Goal: Find specific page/section: Find specific page/section

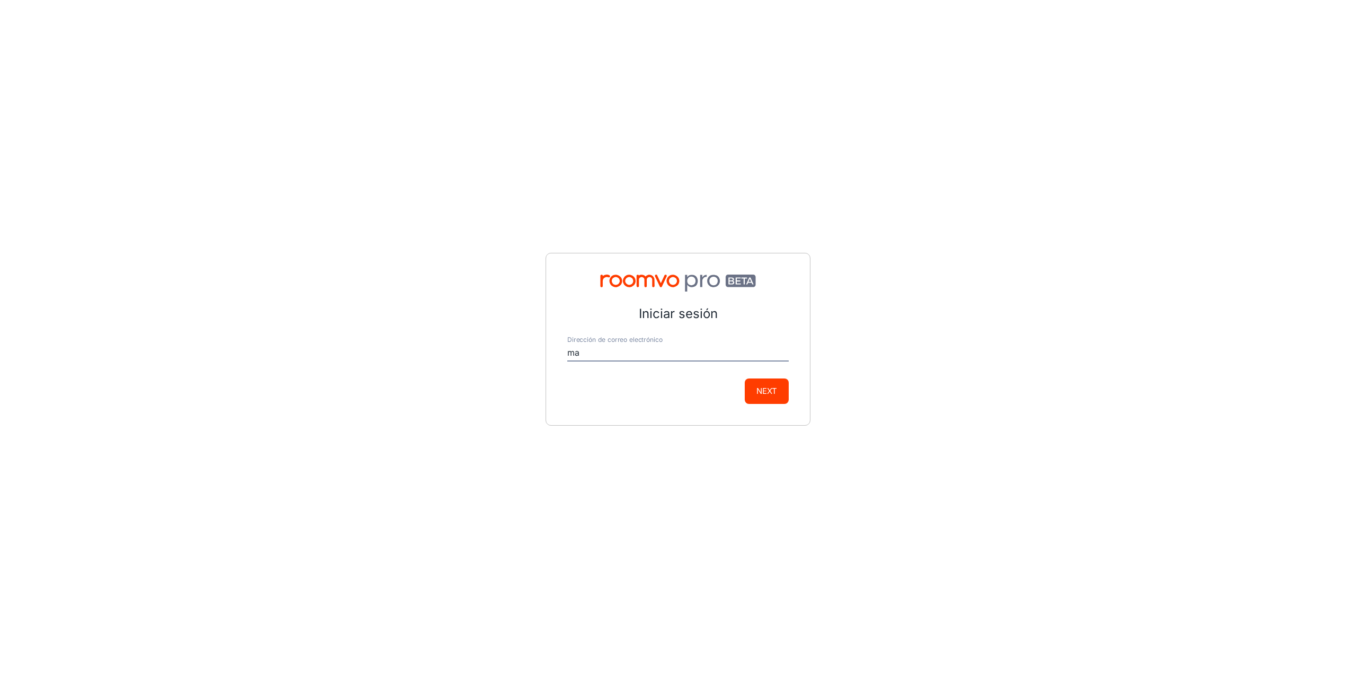
type input "[EMAIL_ADDRESS][DOMAIN_NAME]"
click at [780, 393] on button "Next" at bounding box center [767, 390] width 44 height 25
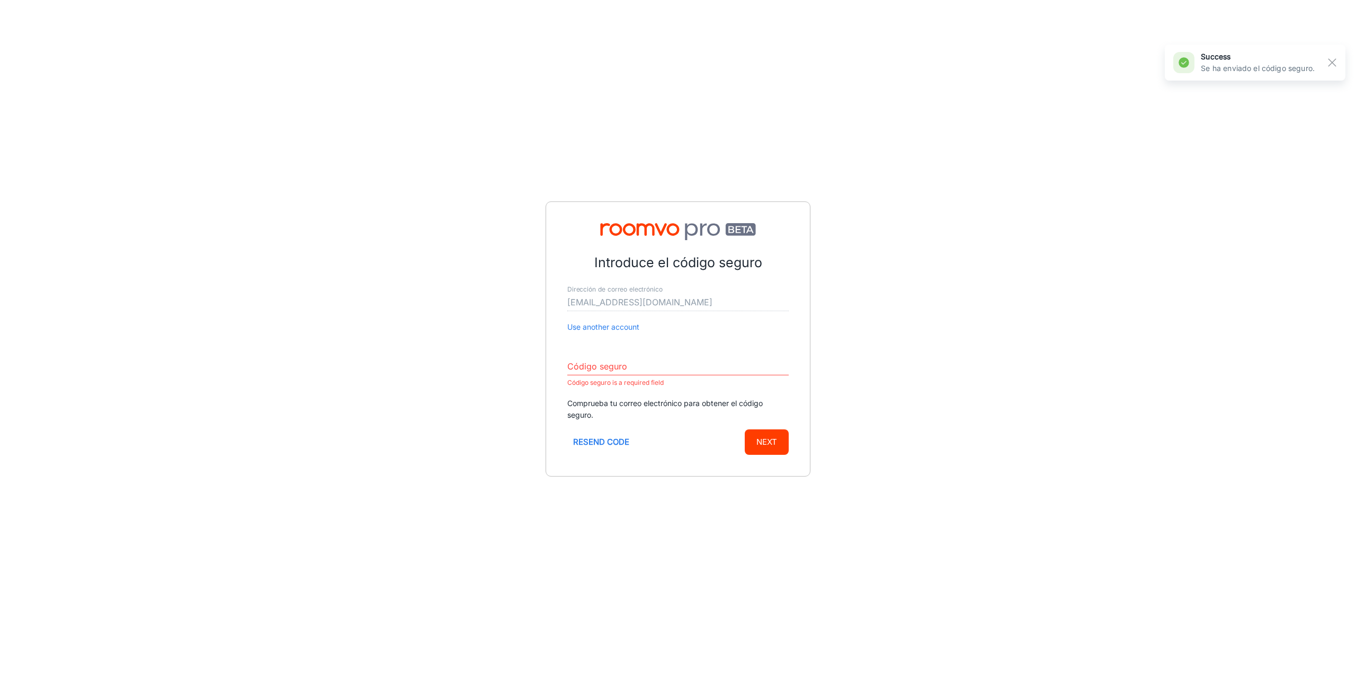
click at [730, 350] on form "Introduce el código seguro Dirección de correo electrónico [EMAIL_ADDRESS][DOMA…" at bounding box center [677, 354] width 221 height 202
click at [635, 375] on input "Código seguro" at bounding box center [677, 366] width 221 height 17
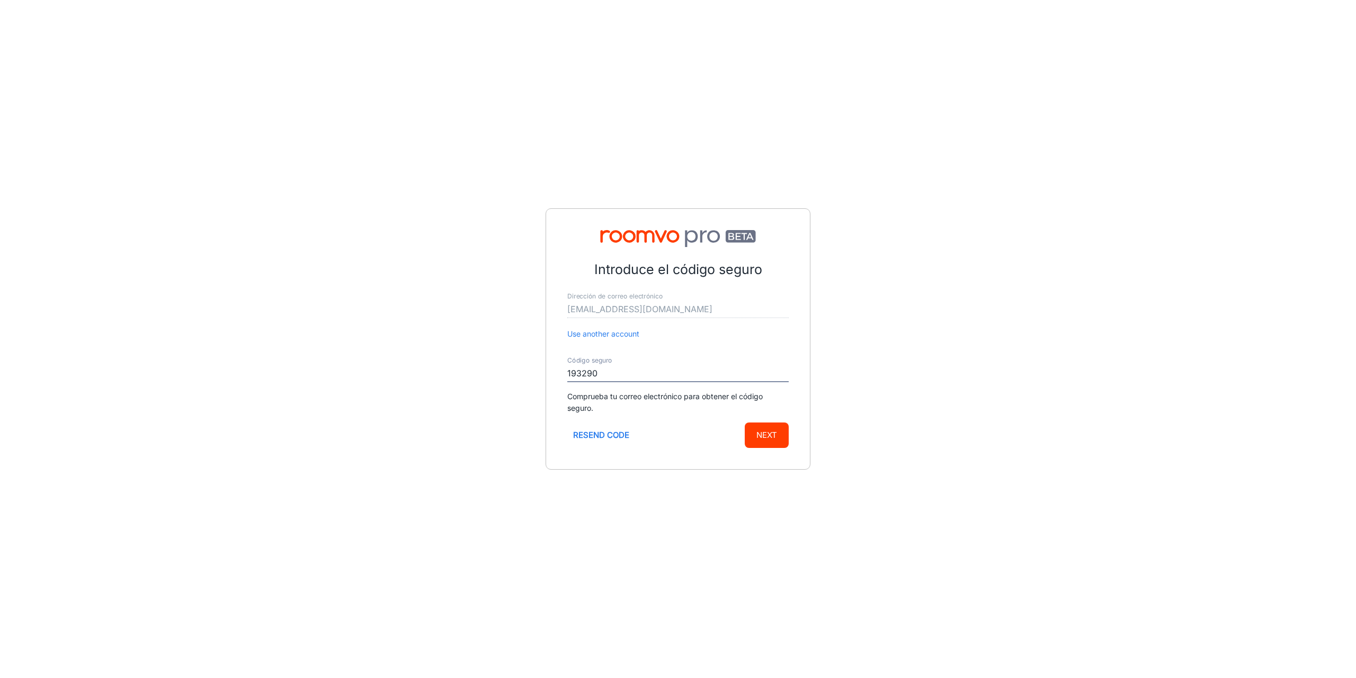
type input "193290"
click at [745, 422] on button "Next" at bounding box center [767, 434] width 44 height 25
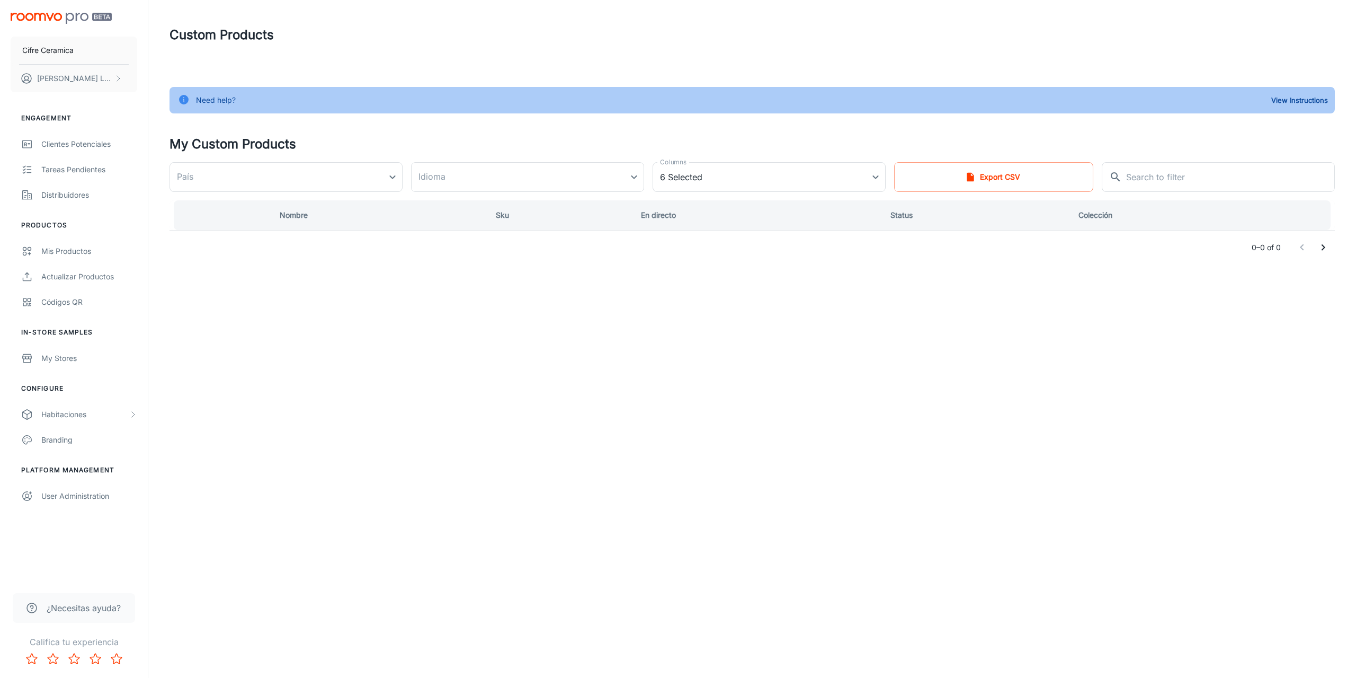
type input "[GEOGRAPHIC_DATA]"
type input "de-de"
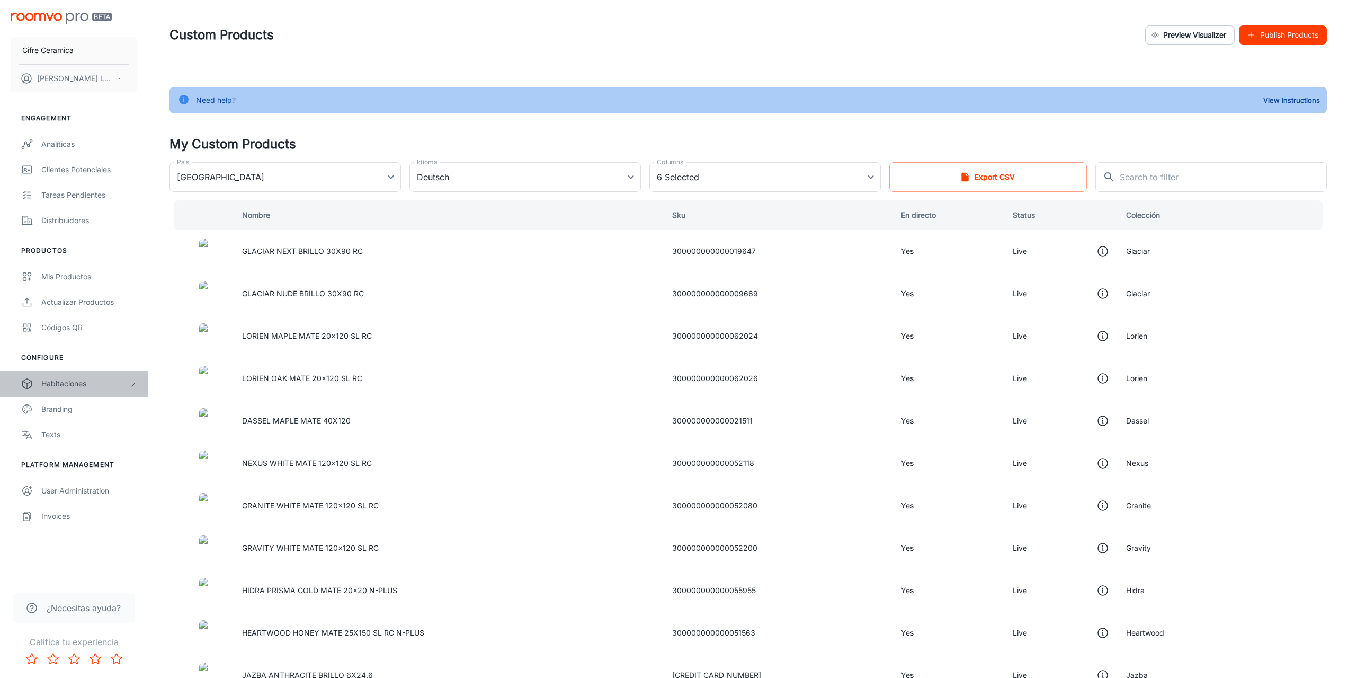
click at [75, 385] on div "Habitaciones" at bounding box center [84, 384] width 87 height 12
click at [64, 430] on div "Designer Rooms" at bounding box center [89, 435] width 96 height 12
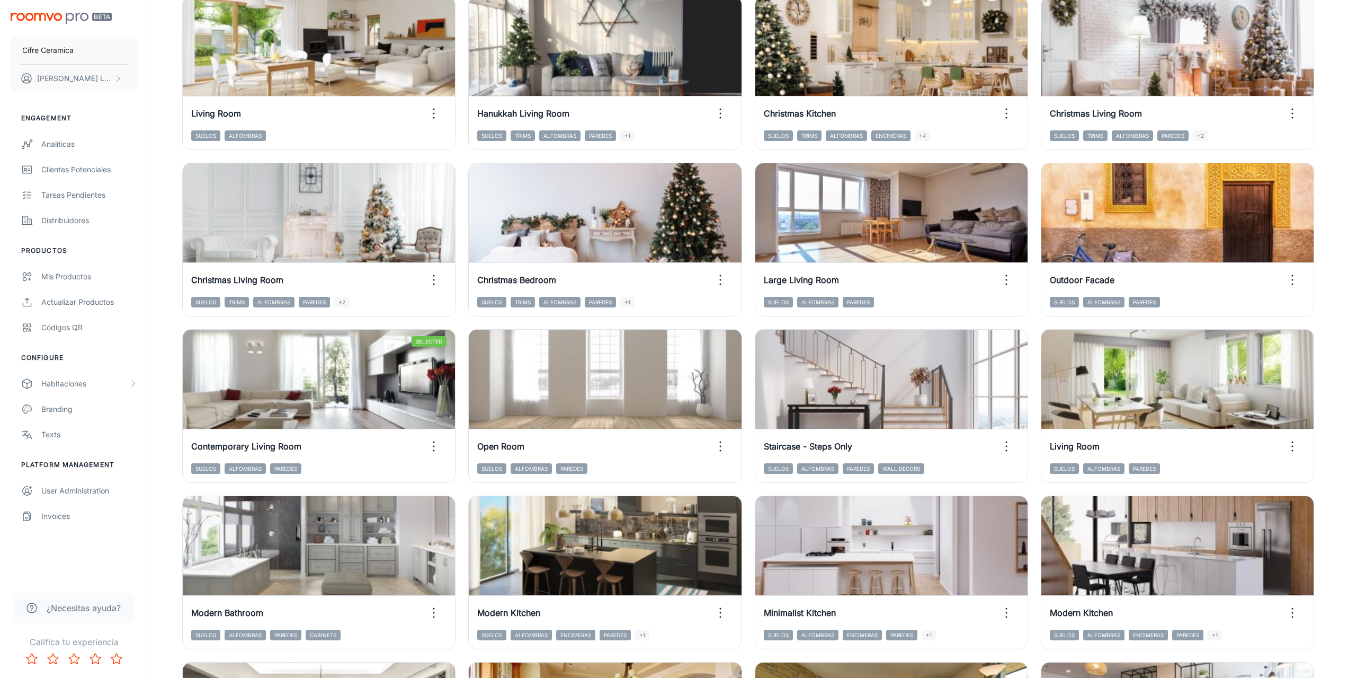
scroll to position [898, 0]
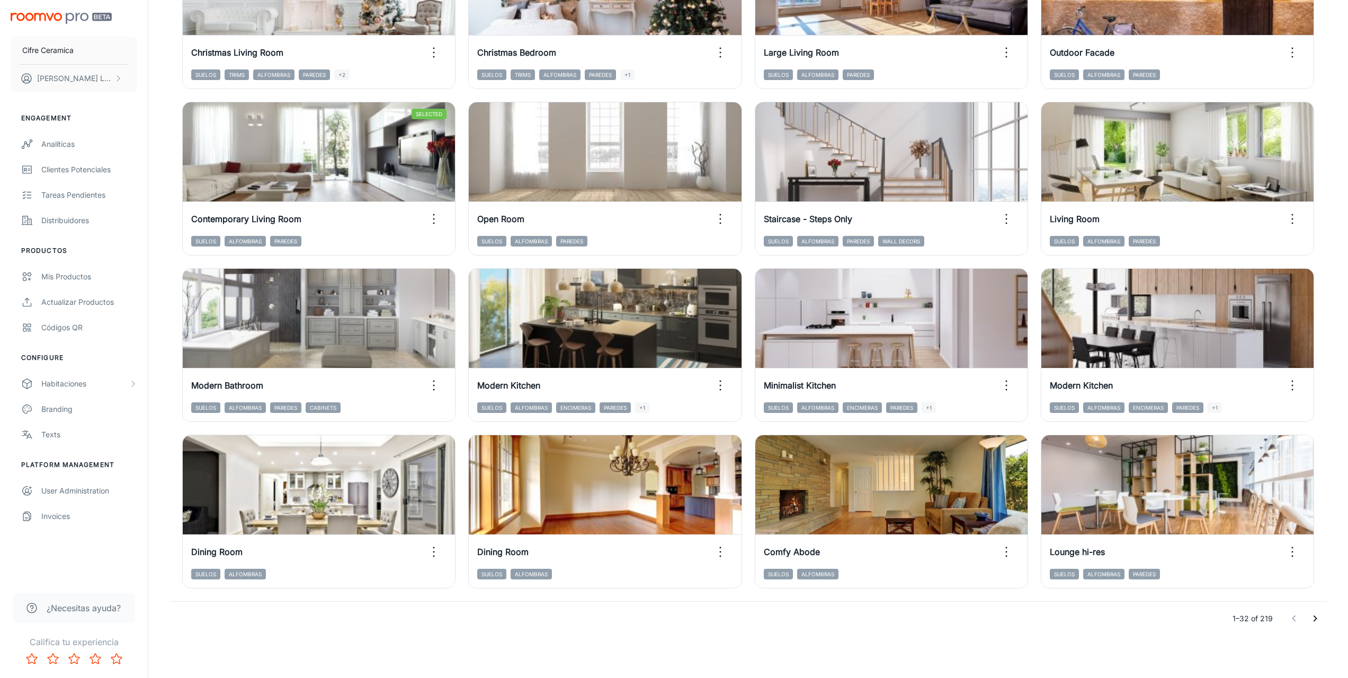
click at [1318, 618] on icon "Go to next page" at bounding box center [1315, 618] width 13 height 13
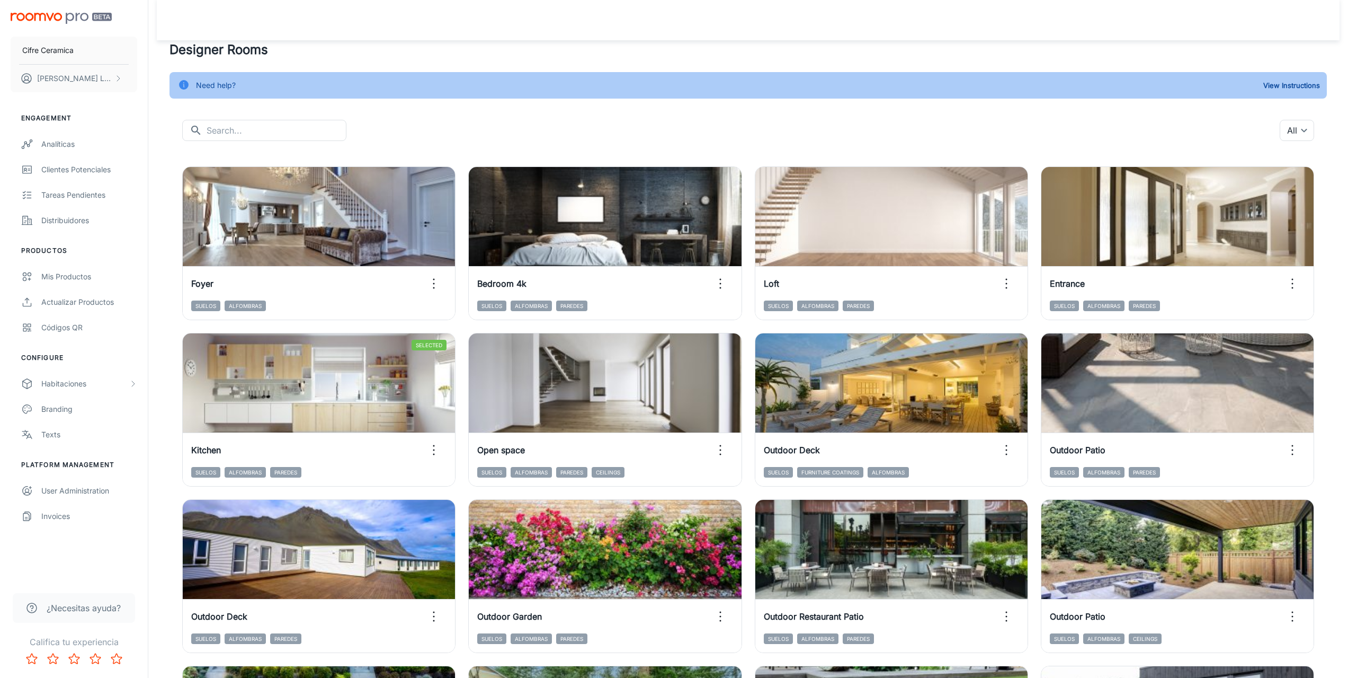
scroll to position [0, 0]
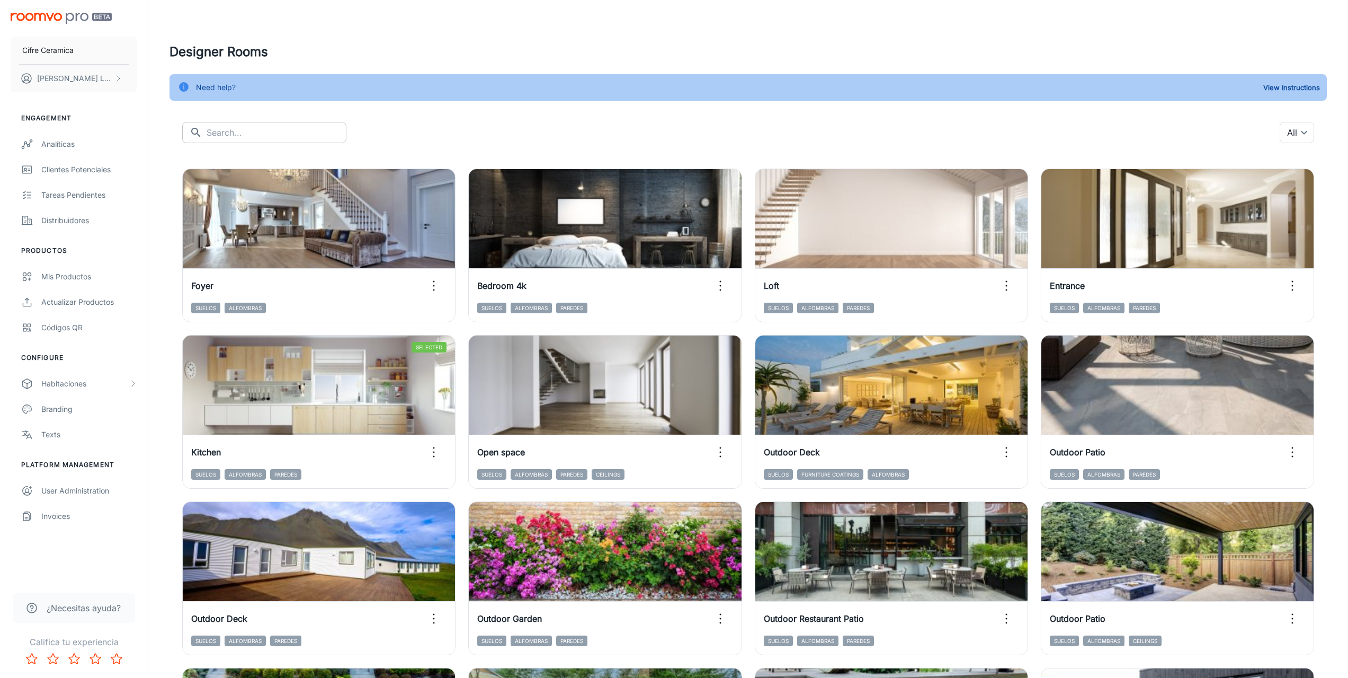
click at [254, 129] on input "text" at bounding box center [277, 132] width 140 height 21
type input "pool"
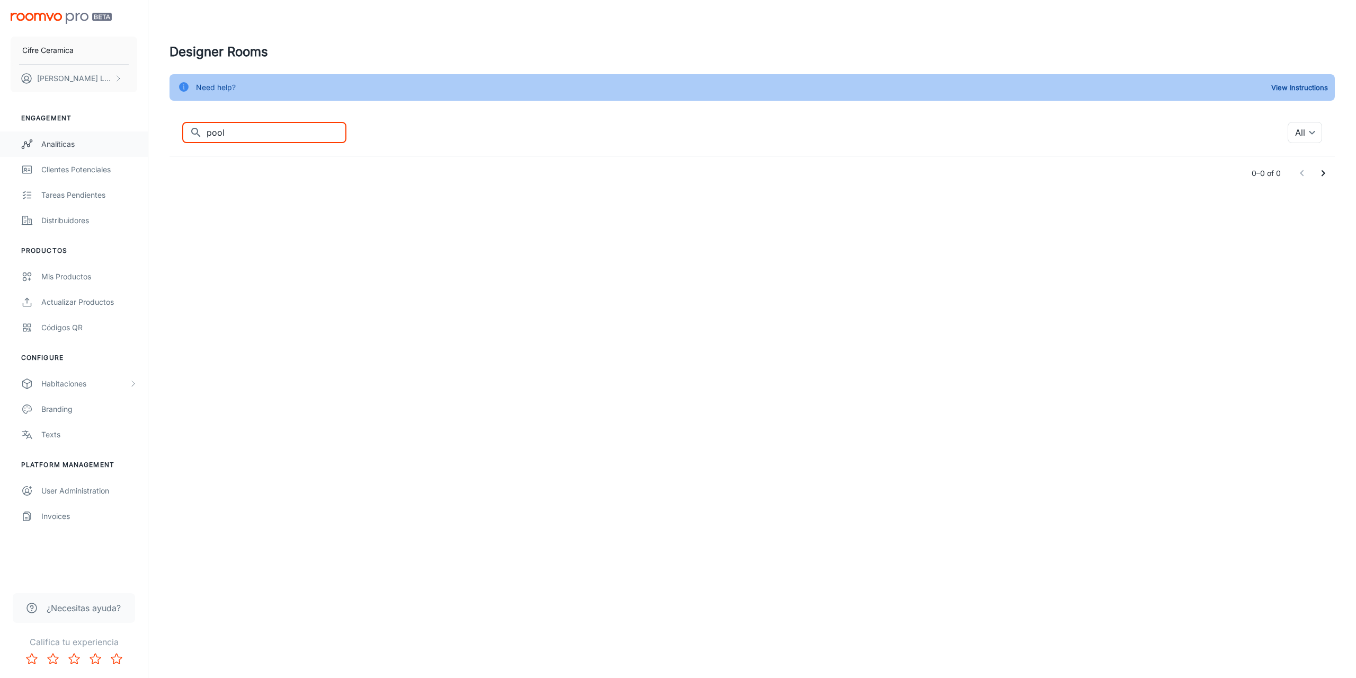
drag, startPoint x: 282, startPoint y: 130, endPoint x: 139, endPoint y: 131, distance: 143.0
click at [139, 131] on div "Cifre Ceramica [PERSON_NAME] Engagement Analíticas Clientes potenciales Tareas …" at bounding box center [678, 116] width 1356 height 233
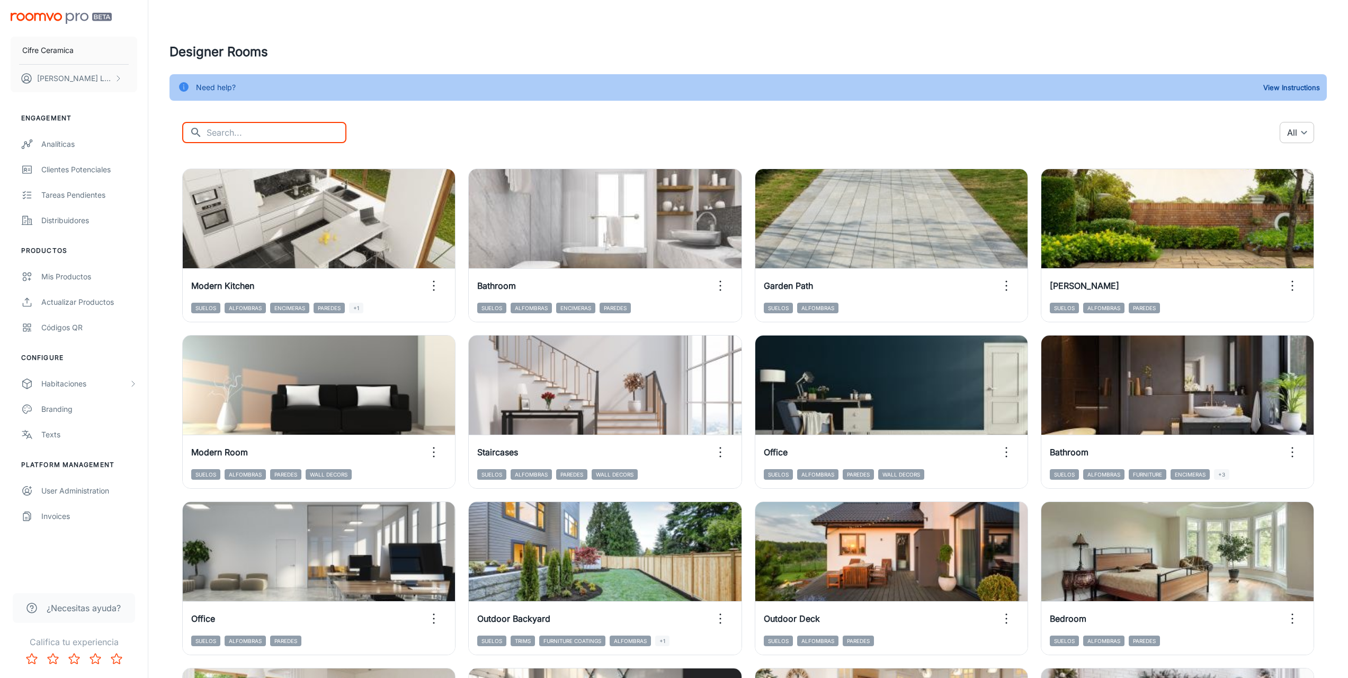
click at [1294, 132] on body "Cifre Ceramica [PERSON_NAME] Engagement Analíticas Clientes potenciales Tareas …" at bounding box center [674, 339] width 1348 height 678
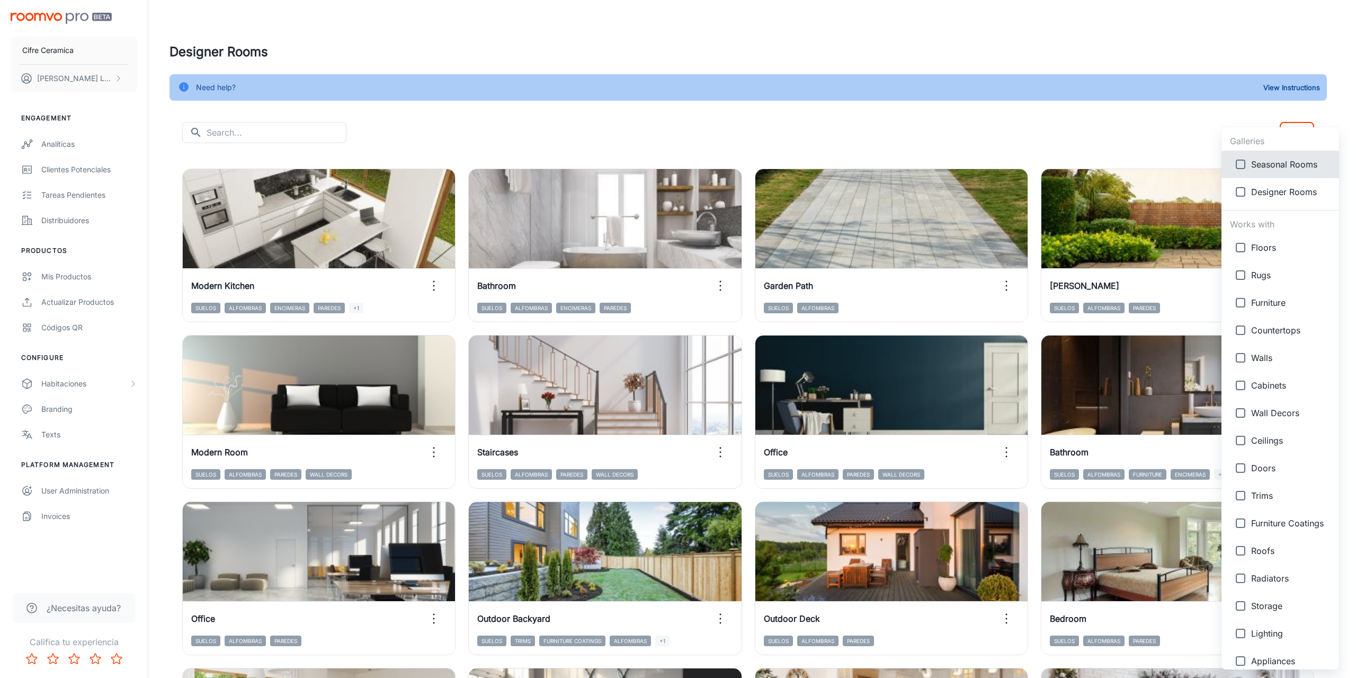
click at [1241, 191] on input "checkbox" at bounding box center [1240, 191] width 21 height 21
checkbox input "true"
type input "{"type":"gallery","id":4}"
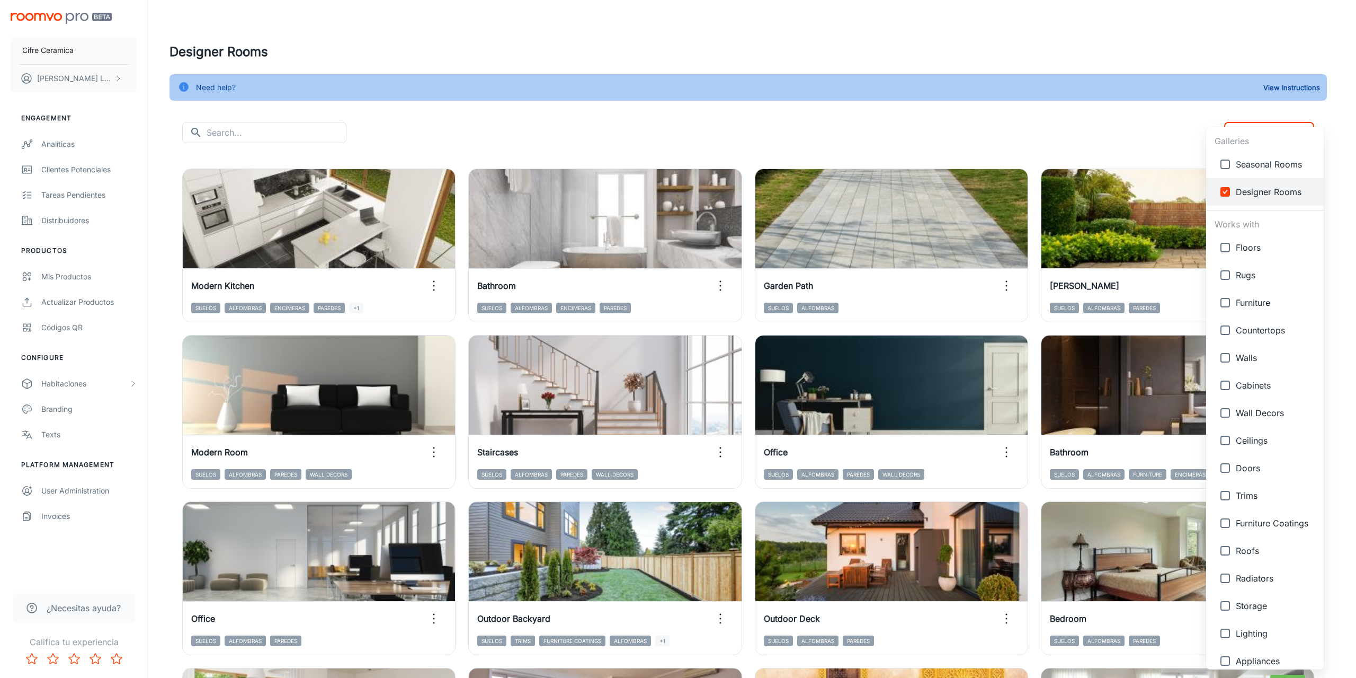
click at [1025, 132] on div at bounding box center [678, 339] width 1356 height 678
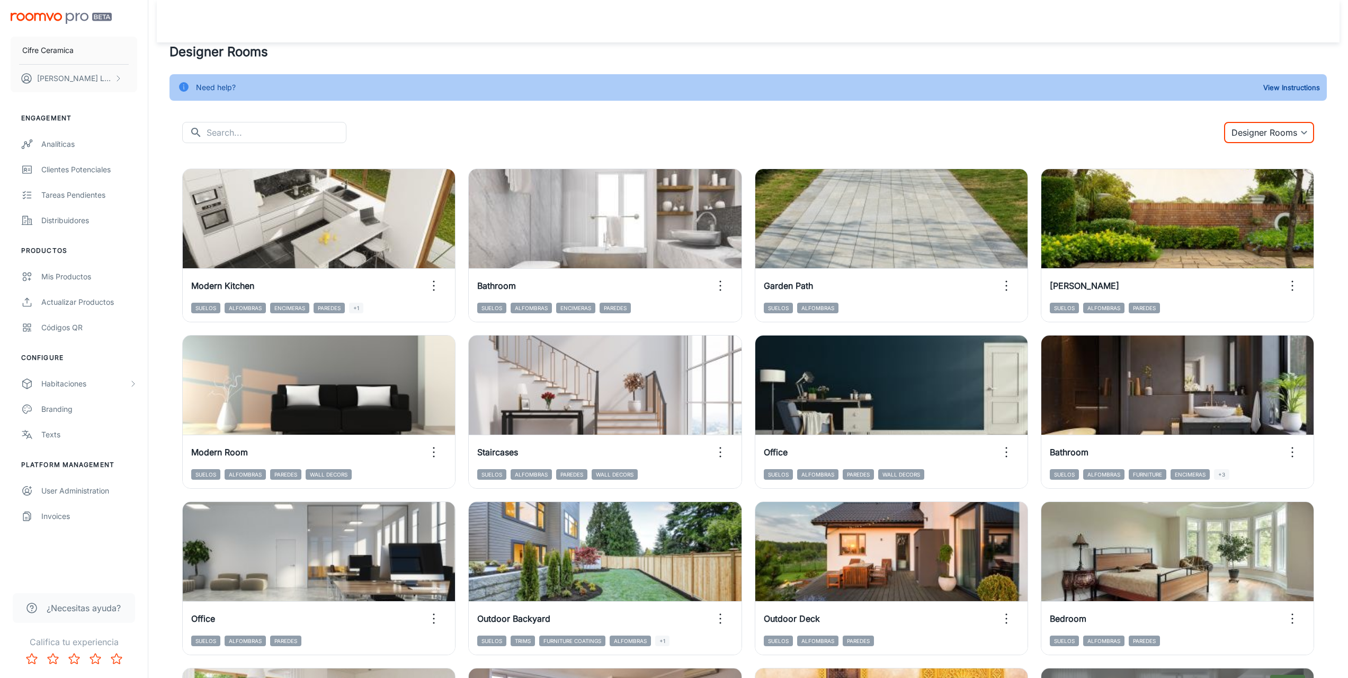
scroll to position [898, 0]
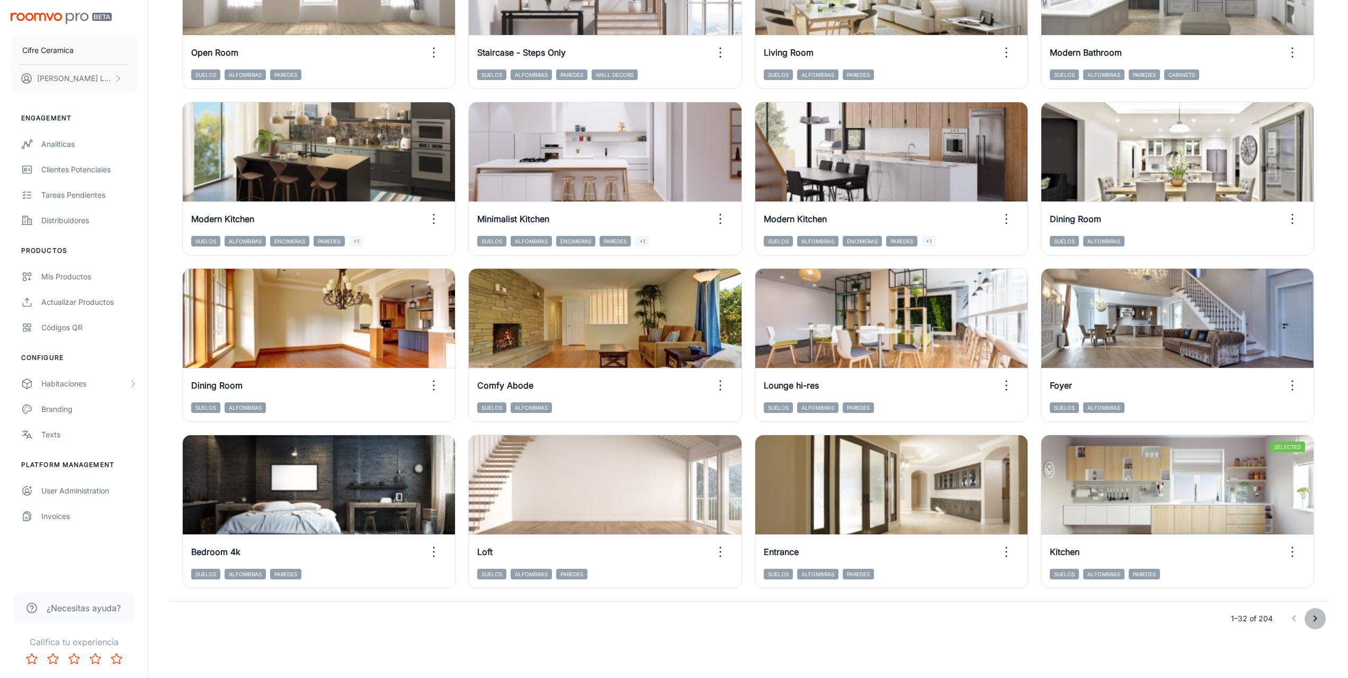
click at [1314, 618] on icon "Go to next page" at bounding box center [1315, 618] width 13 height 13
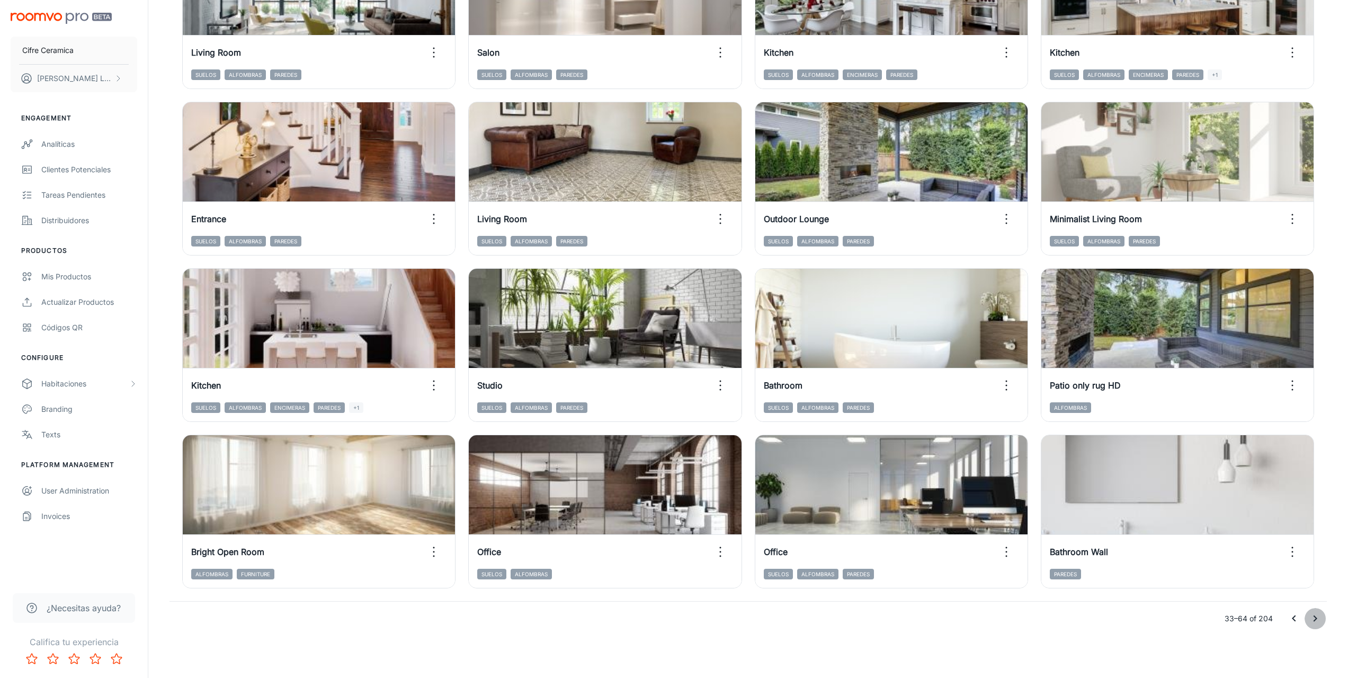
click at [1315, 622] on icon "Go to next page" at bounding box center [1315, 618] width 13 height 13
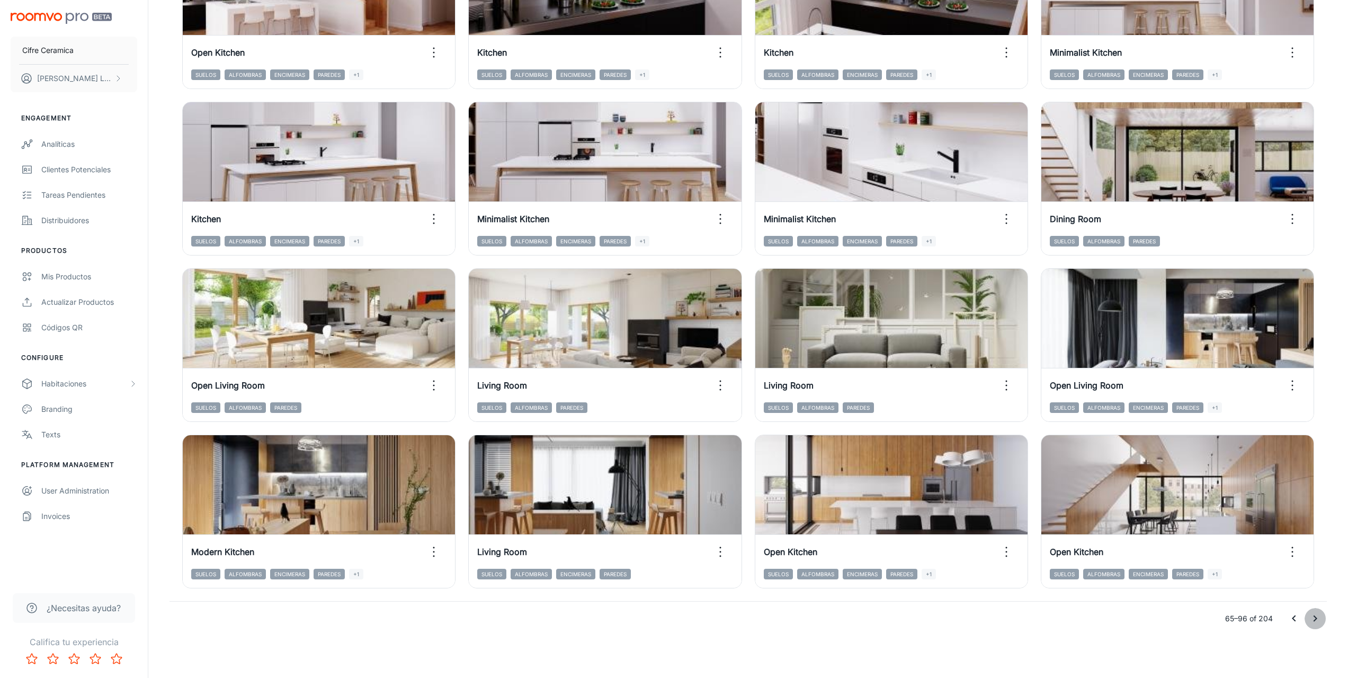
click at [1316, 621] on icon "Go to next page" at bounding box center [1315, 618] width 13 height 13
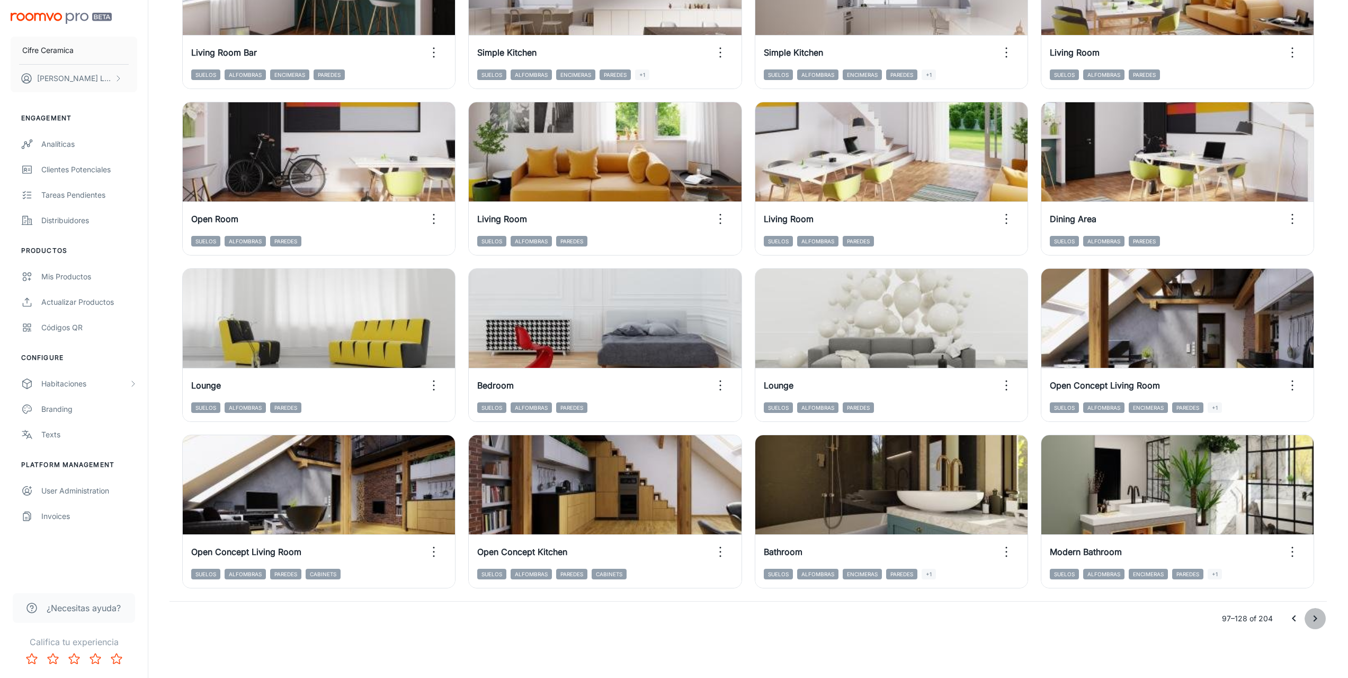
click at [1318, 619] on icon "Go to next page" at bounding box center [1315, 618] width 13 height 13
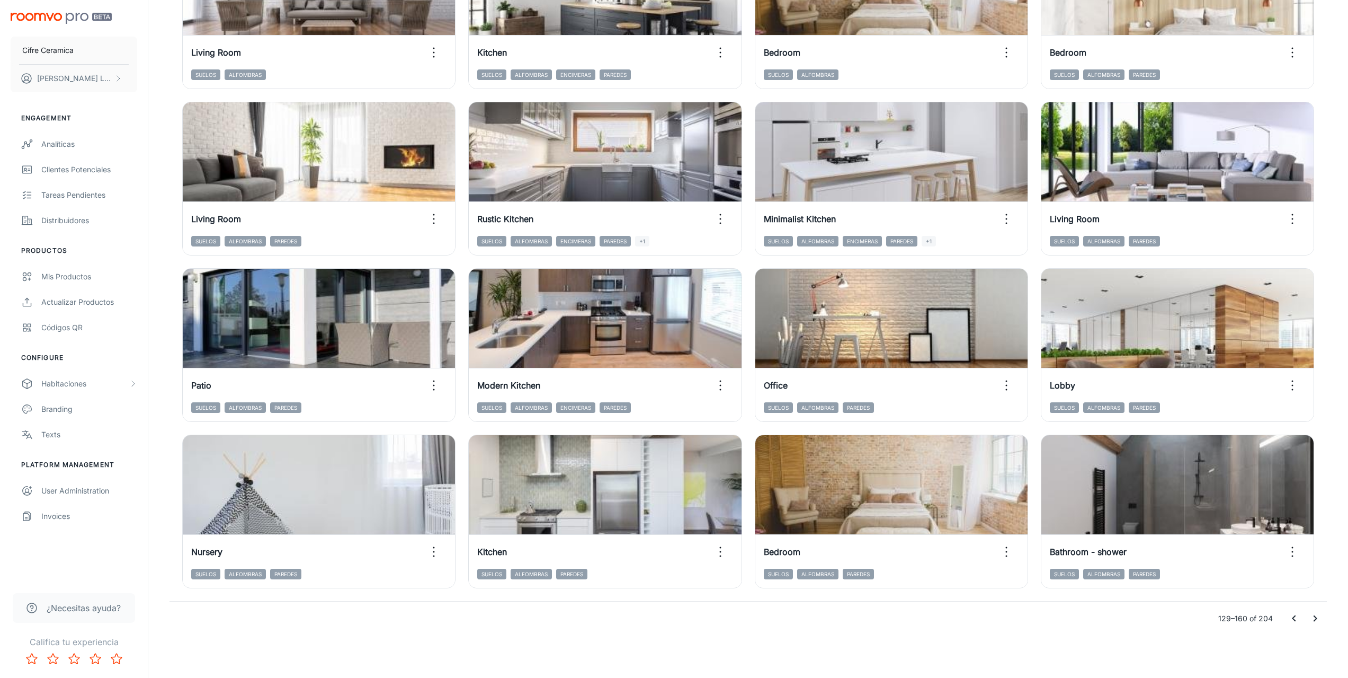
click at [1312, 615] on icon "Go to next page" at bounding box center [1315, 618] width 13 height 13
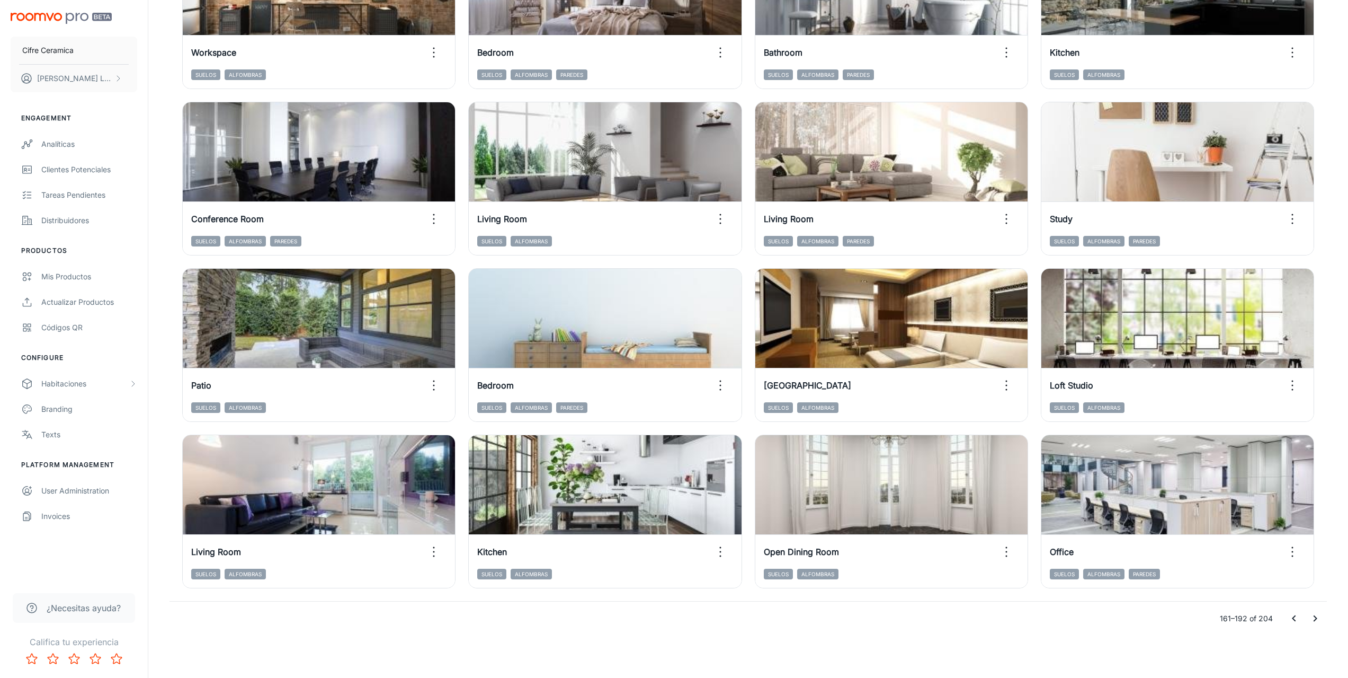
click at [1318, 619] on icon "Go to next page" at bounding box center [1315, 618] width 13 height 13
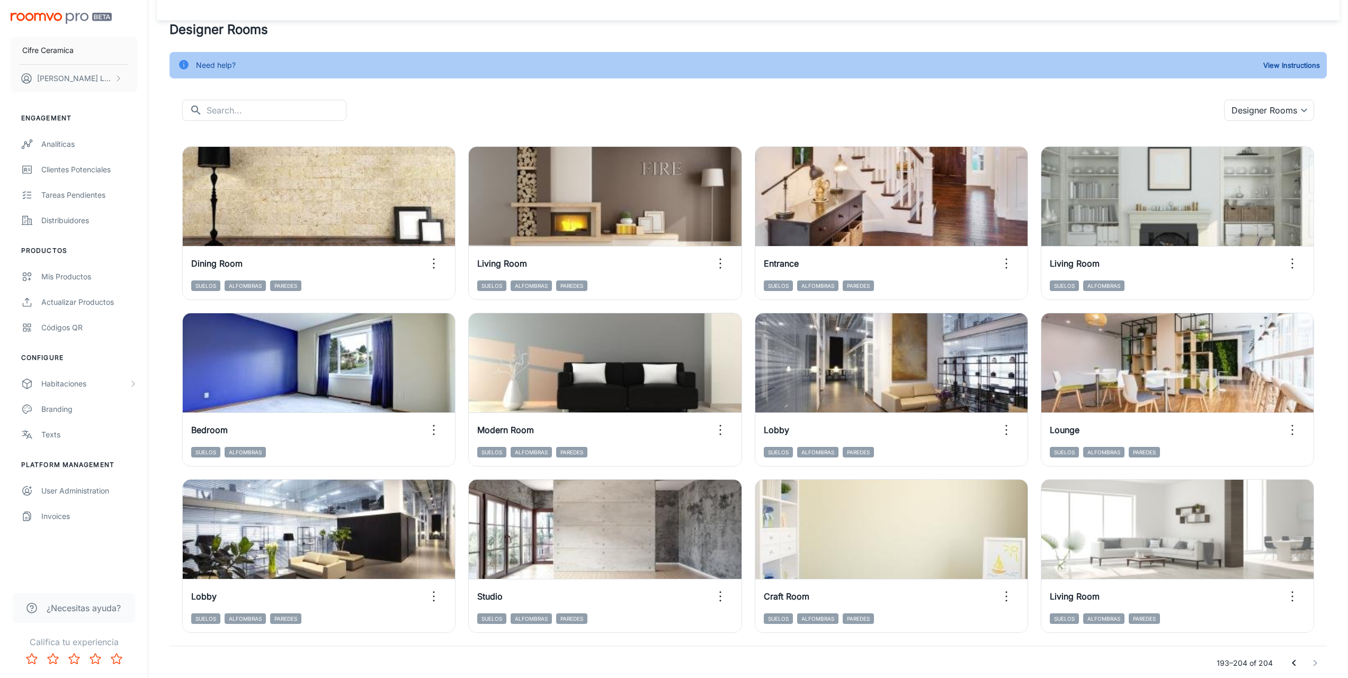
scroll to position [0, 0]
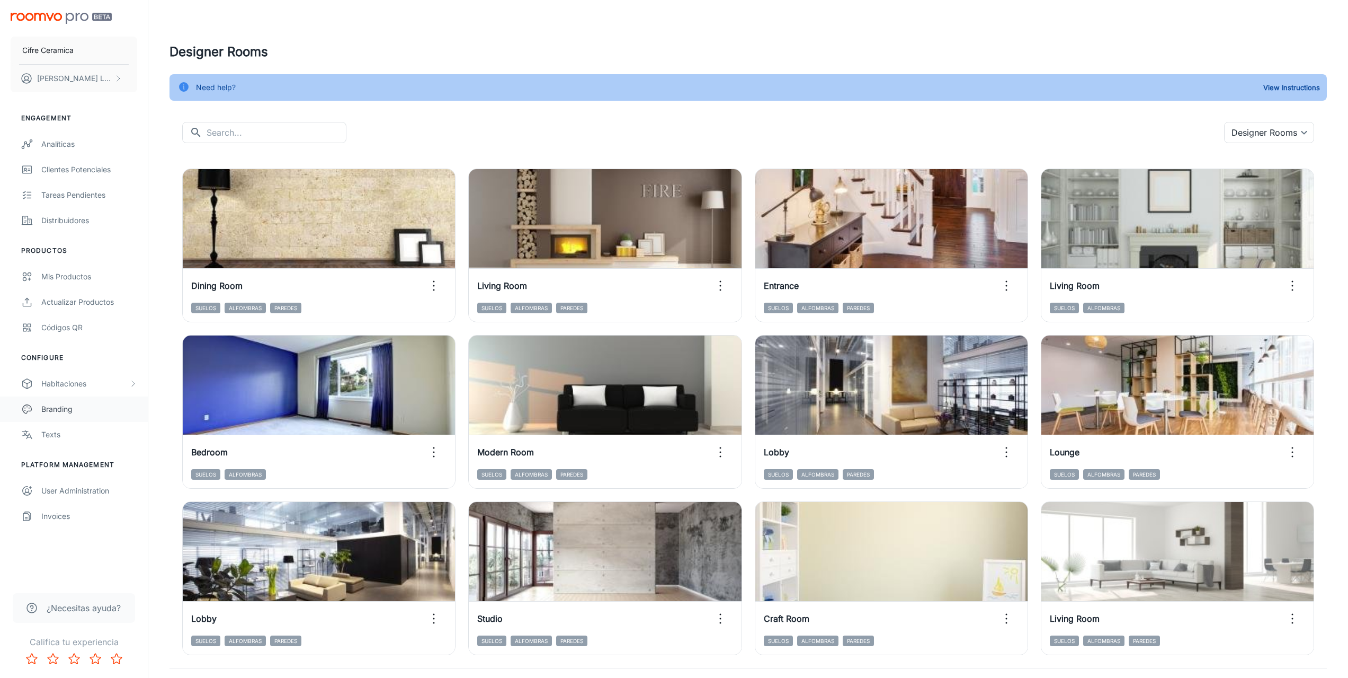
click at [66, 407] on div "Branding" at bounding box center [89, 409] width 96 height 12
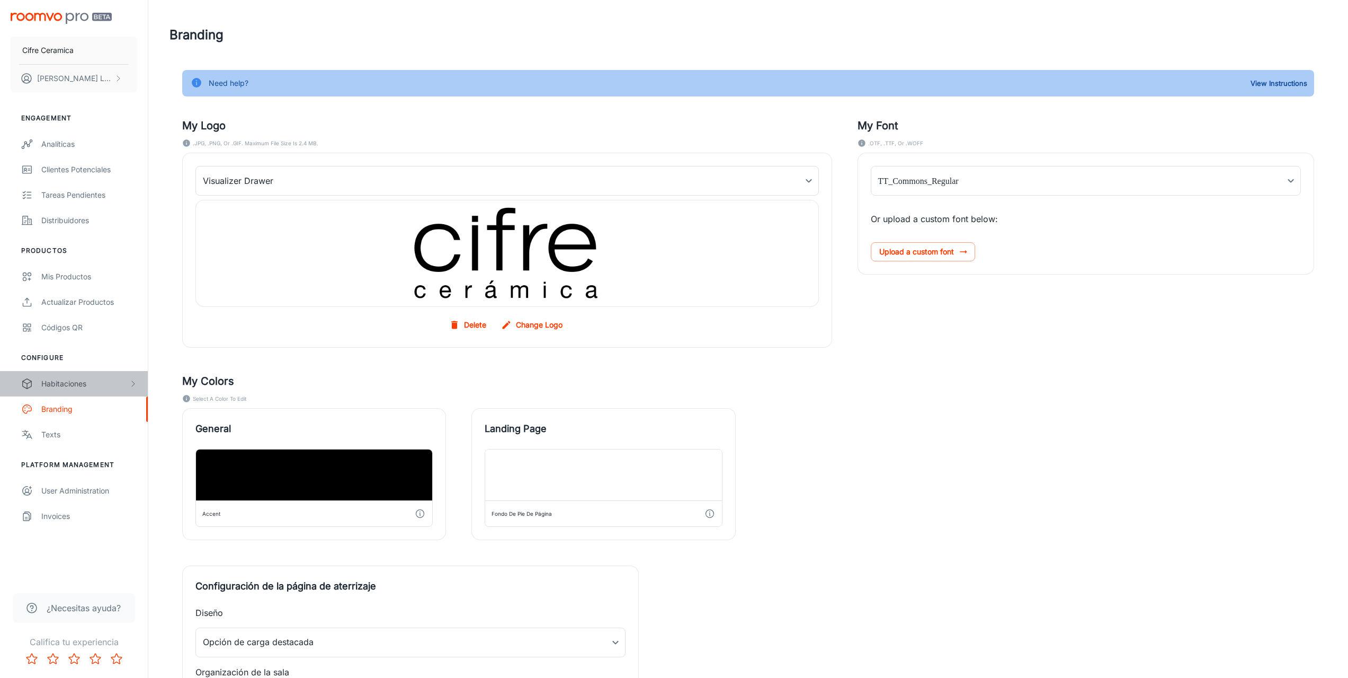
click at [82, 379] on div "Habitaciones" at bounding box center [84, 384] width 87 height 12
click at [81, 451] on div "Custom Rooms" at bounding box center [74, 459] width 148 height 25
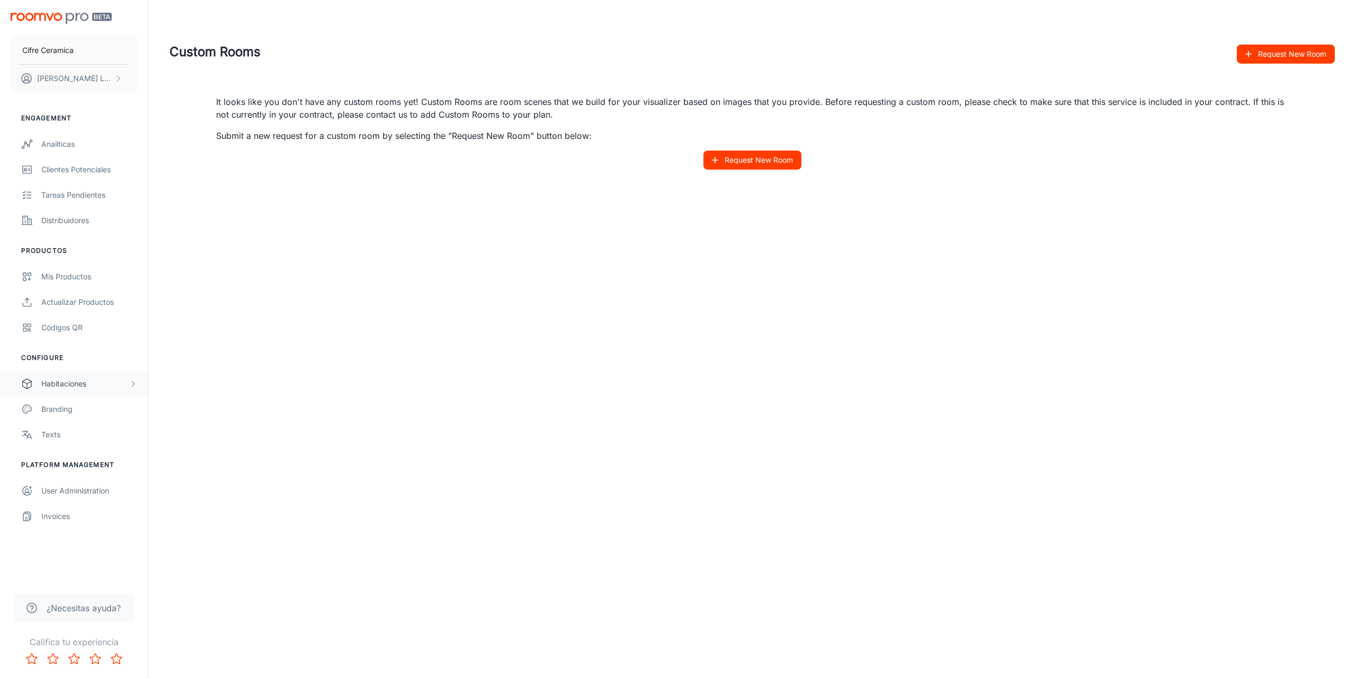
click at [70, 386] on div "Habitaciones" at bounding box center [84, 384] width 87 height 12
click at [68, 430] on div "Designer Rooms" at bounding box center [89, 435] width 96 height 12
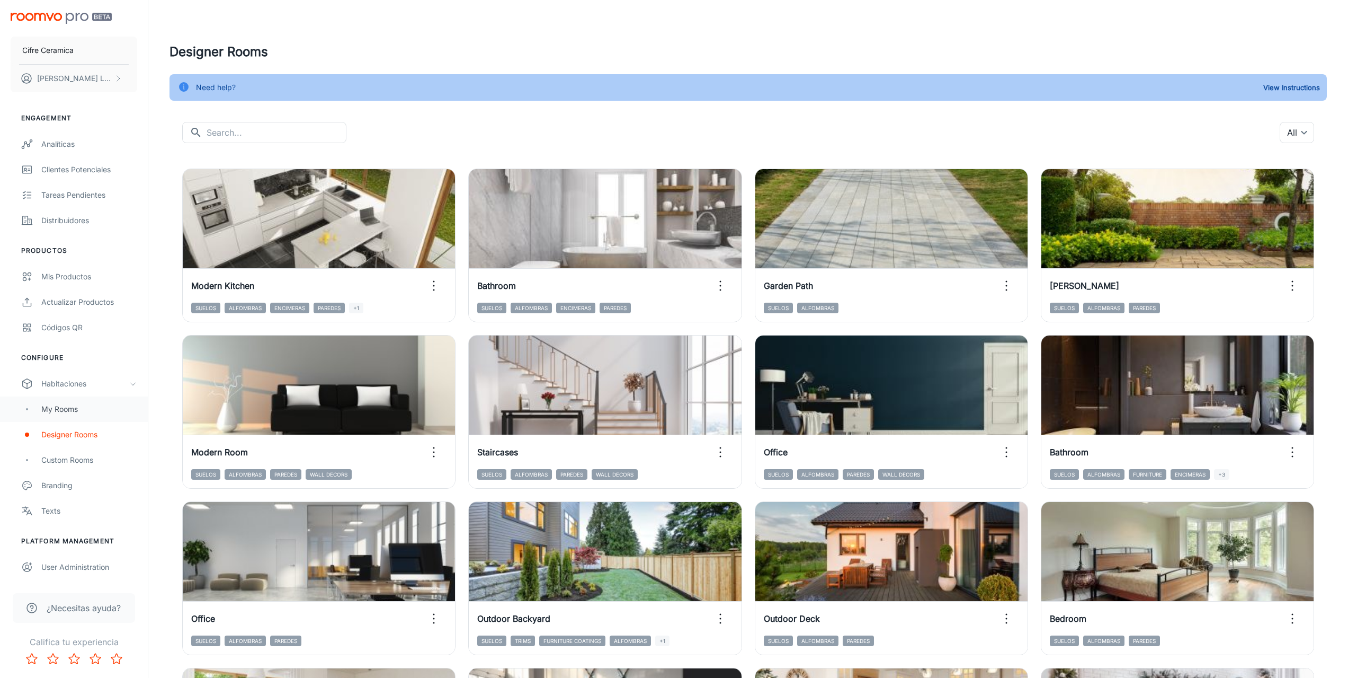
click at [71, 411] on div "My Rooms" at bounding box center [89, 409] width 96 height 12
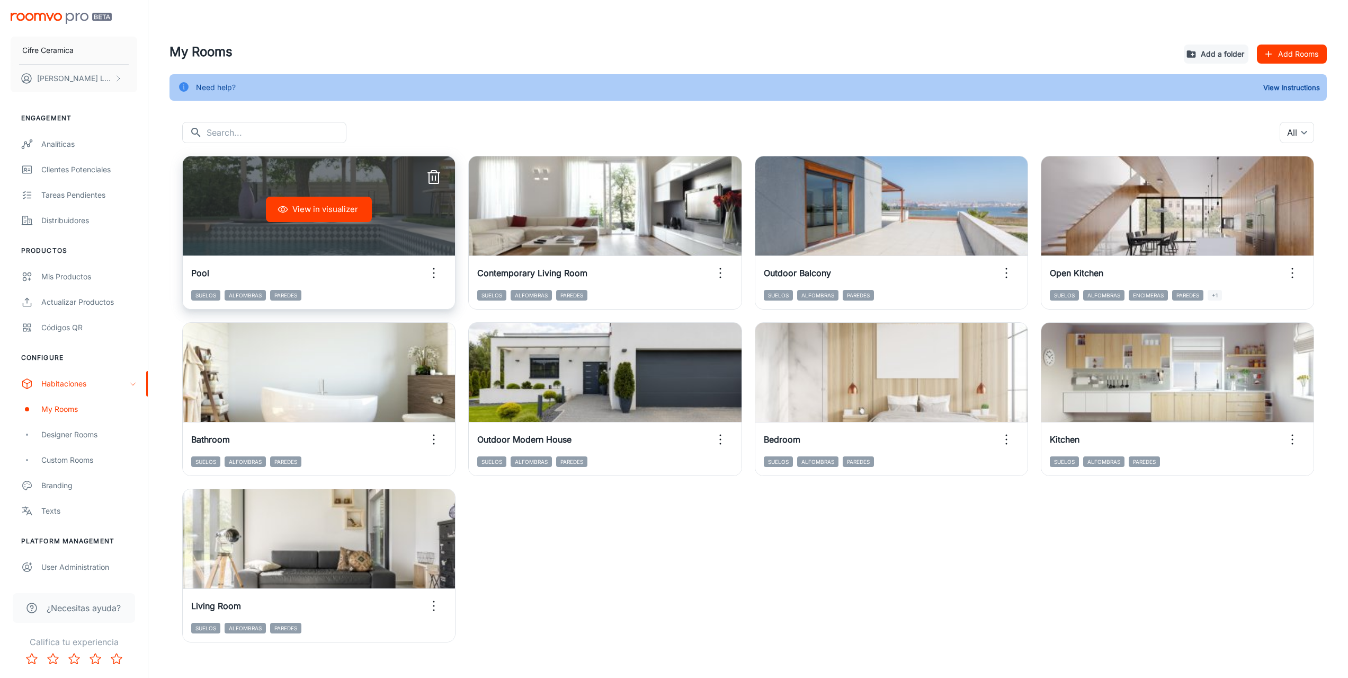
click at [326, 208] on button "View in visualizer" at bounding box center [319, 209] width 106 height 25
